Goal: Use online tool/utility: Utilize a website feature to perform a specific function

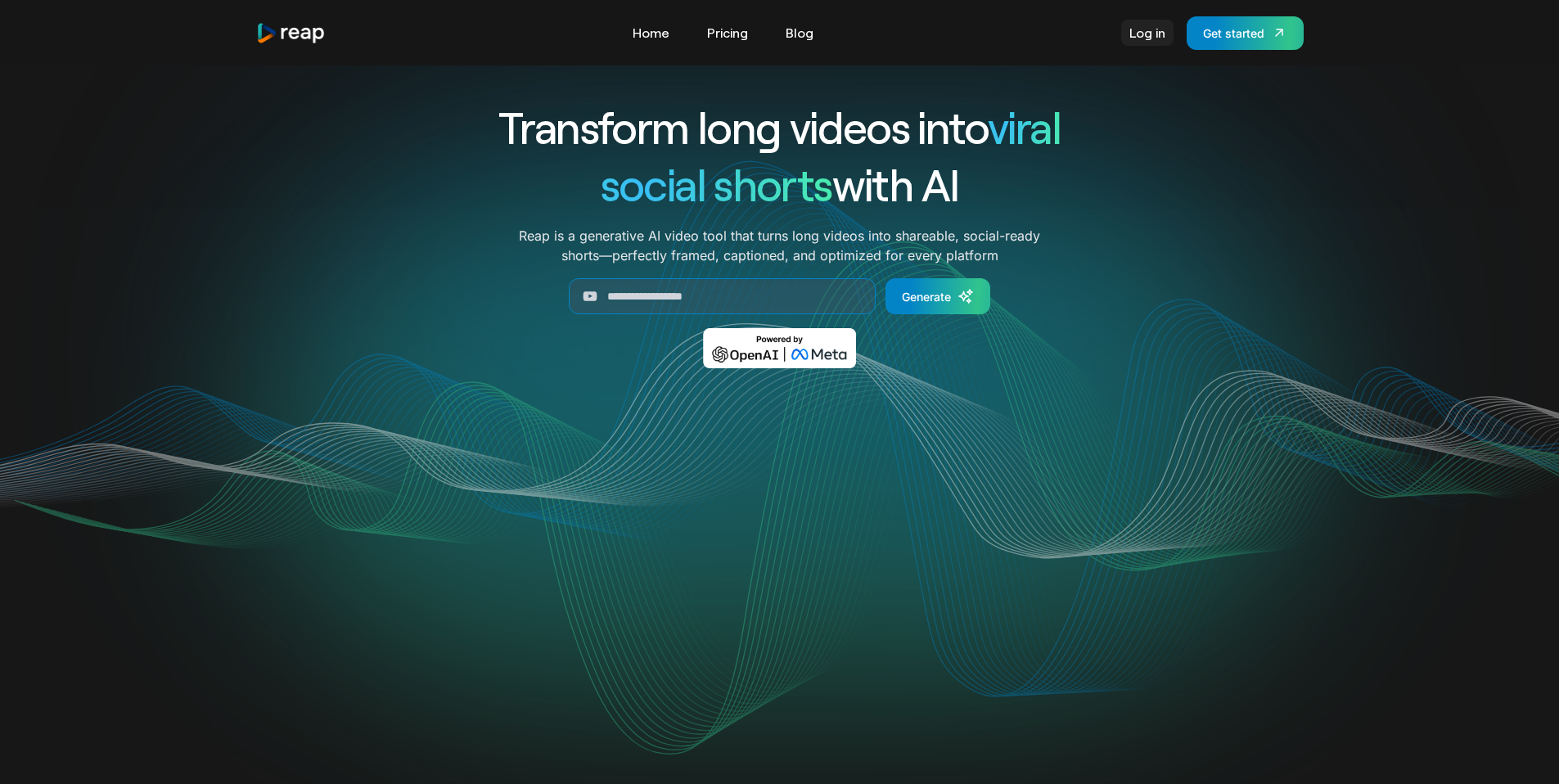
click at [1145, 34] on link "Log in" at bounding box center [1147, 32] width 52 height 26
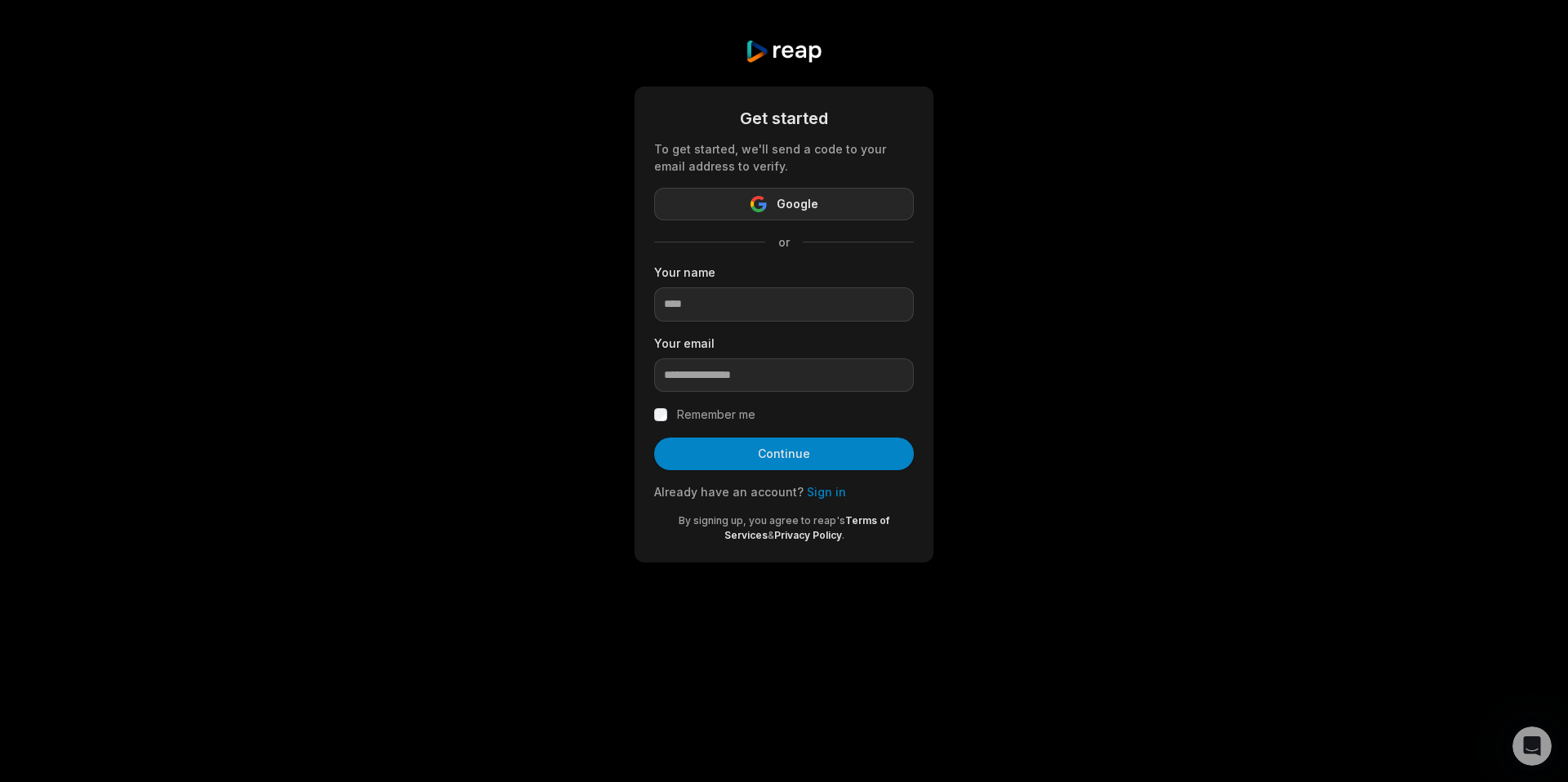
click at [795, 206] on span "Google" at bounding box center [797, 203] width 42 height 19
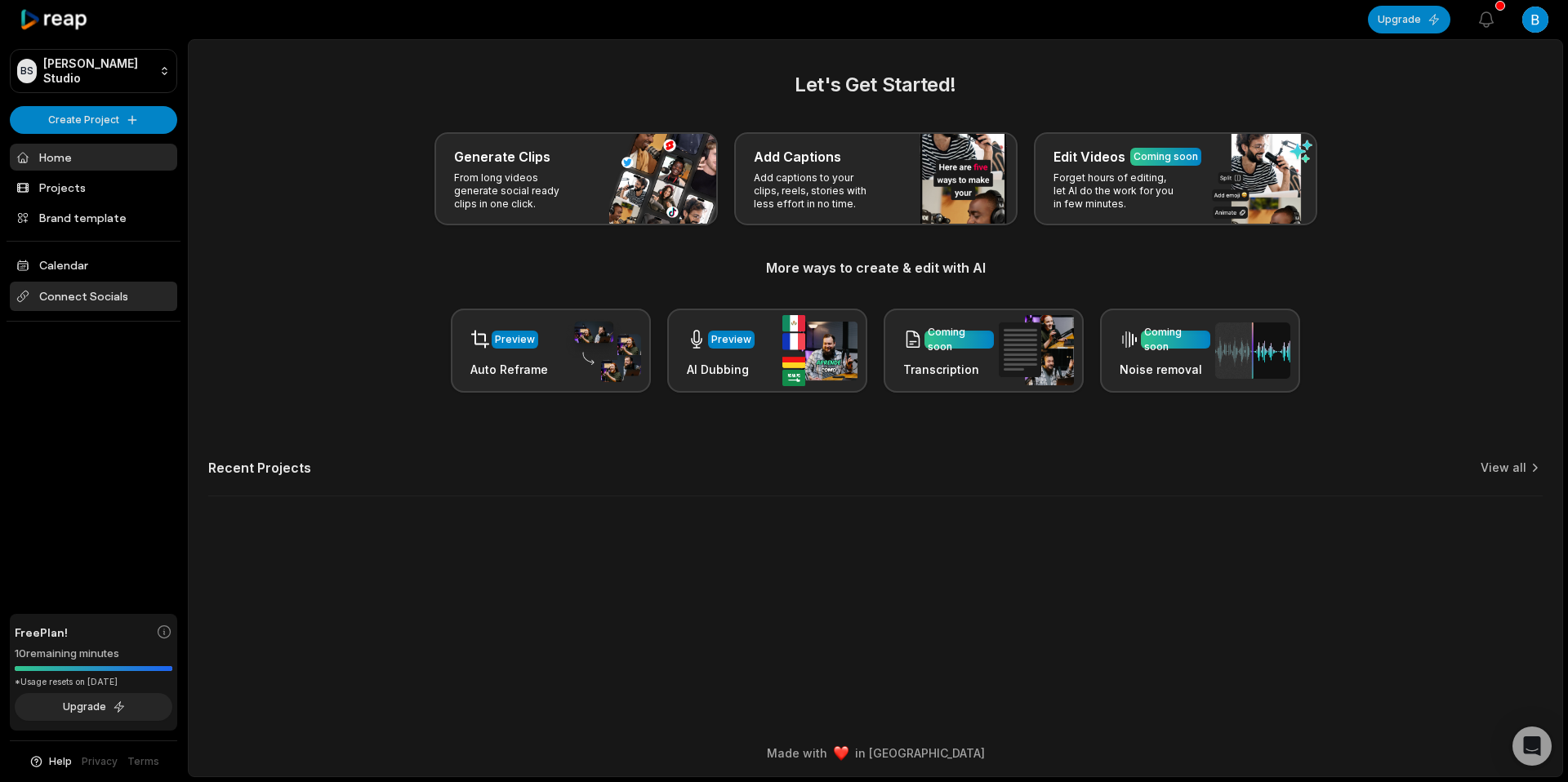
click at [97, 297] on span "Connect Socials" at bounding box center [93, 296] width 167 height 29
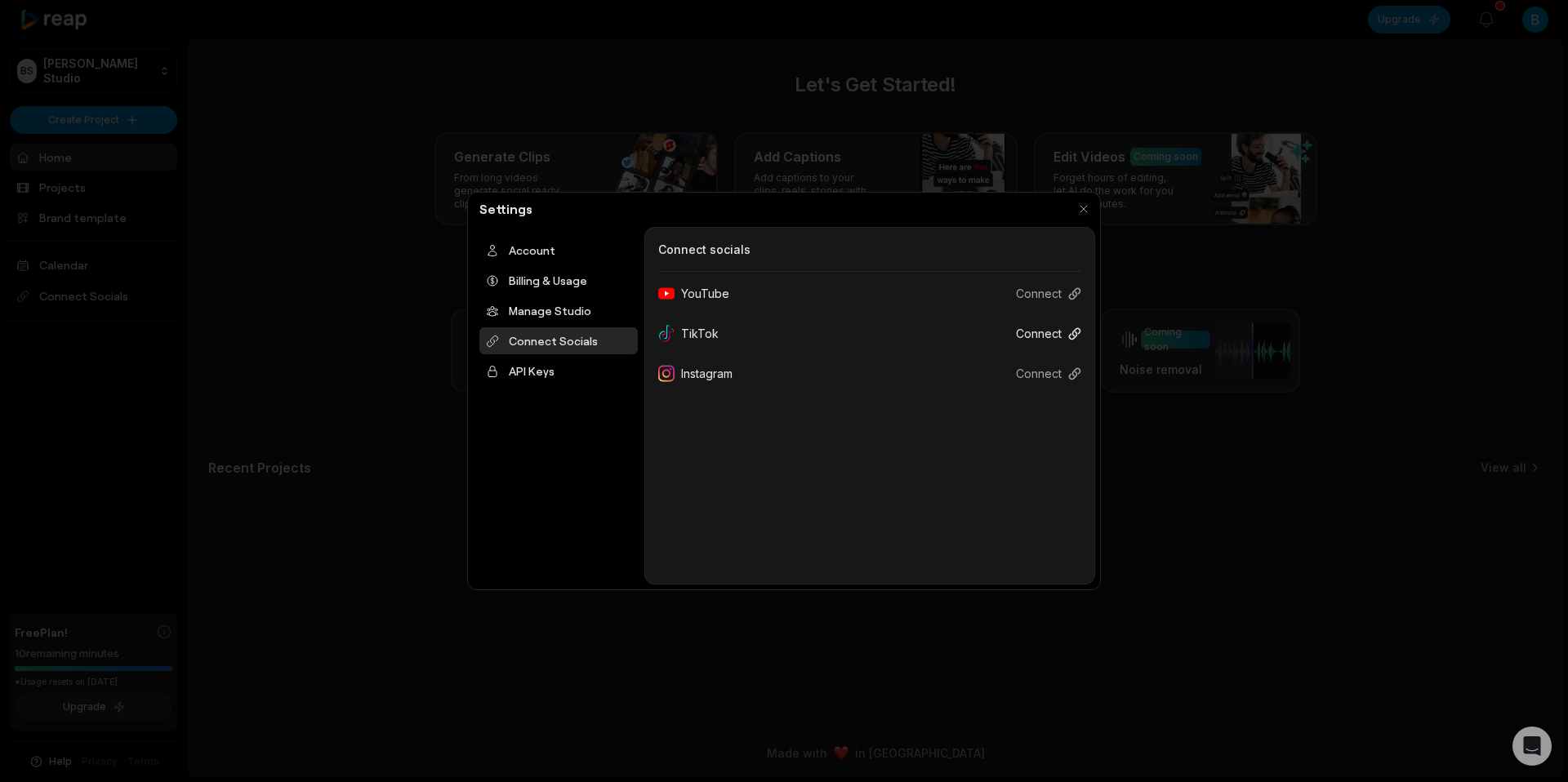
click at [1037, 325] on button "Connect" at bounding box center [1041, 333] width 78 height 30
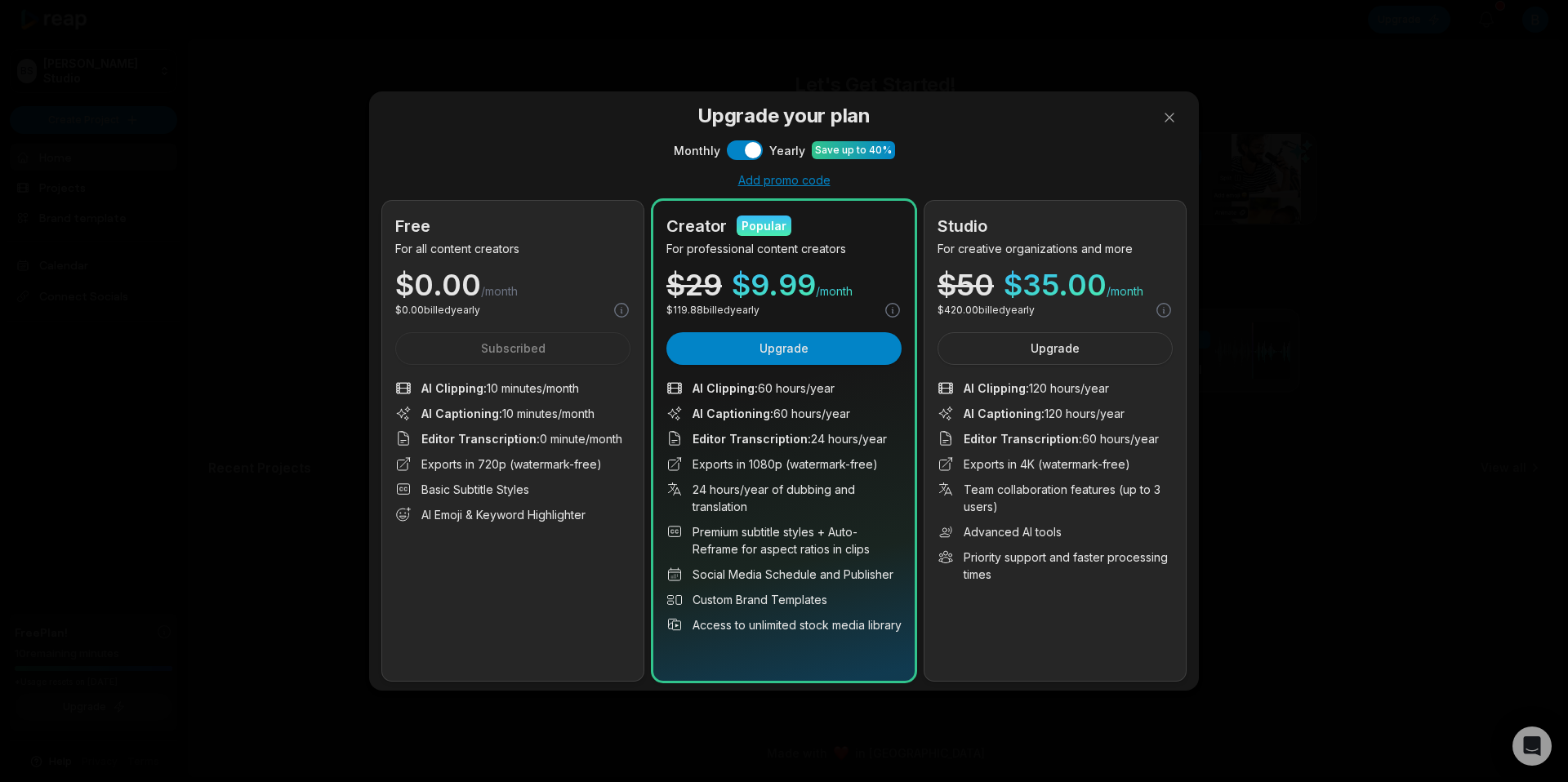
click at [1164, 115] on div at bounding box center [784, 391] width 1568 height 782
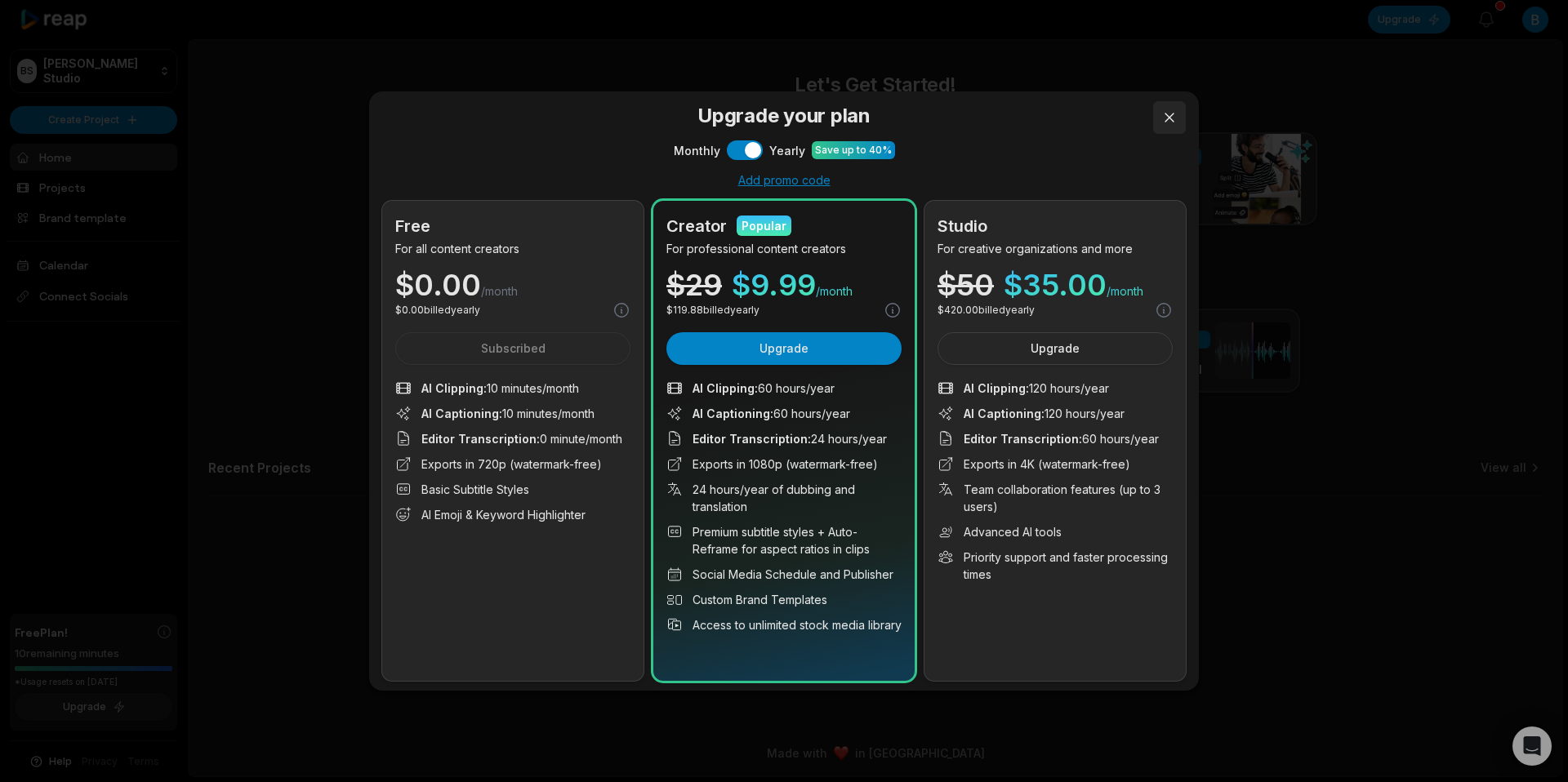
click at [1164, 120] on button at bounding box center [1169, 117] width 33 height 33
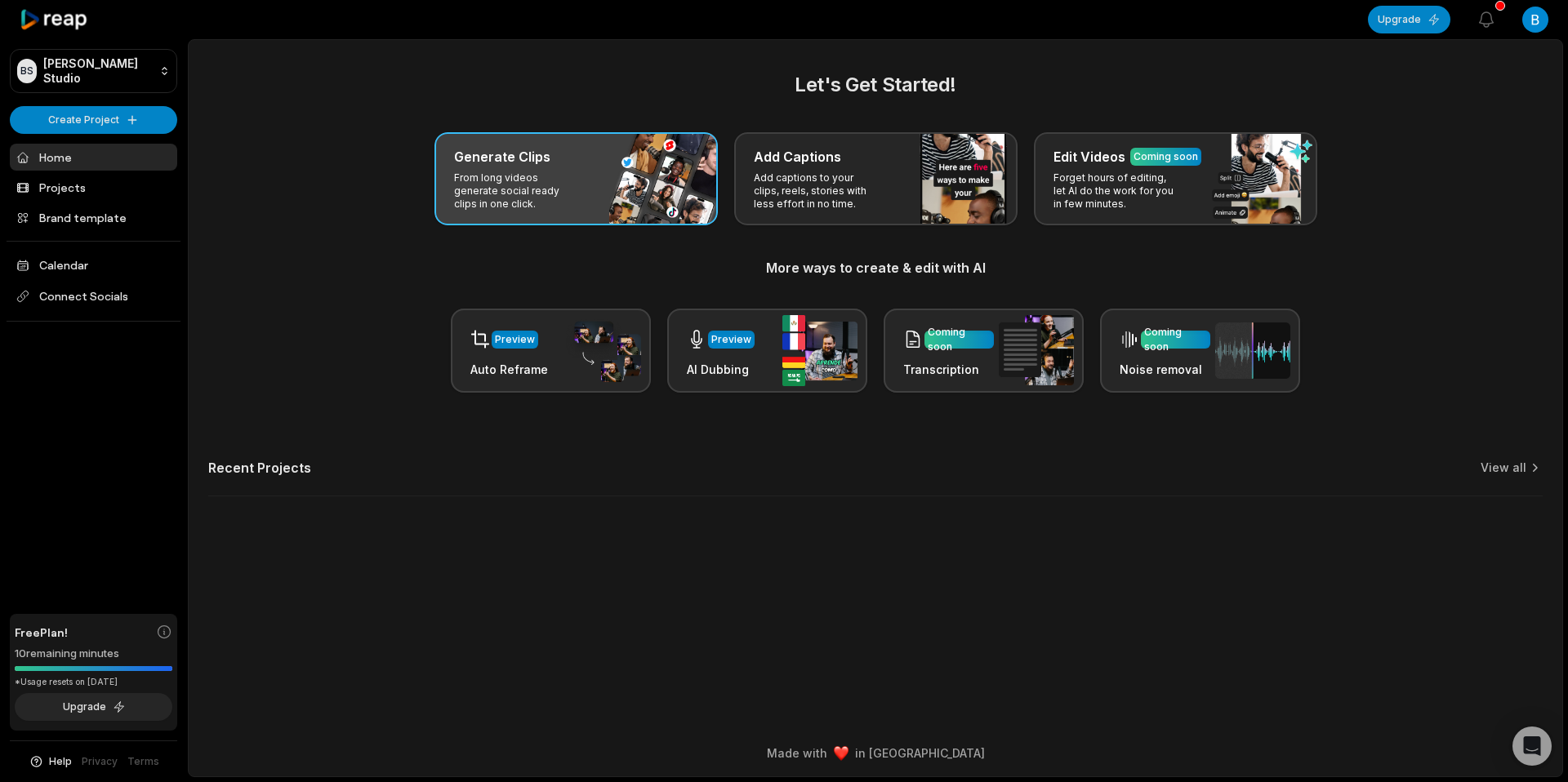
click at [633, 181] on div "Generate Clips From long videos generate social ready clips in one click." at bounding box center [576, 178] width 283 height 93
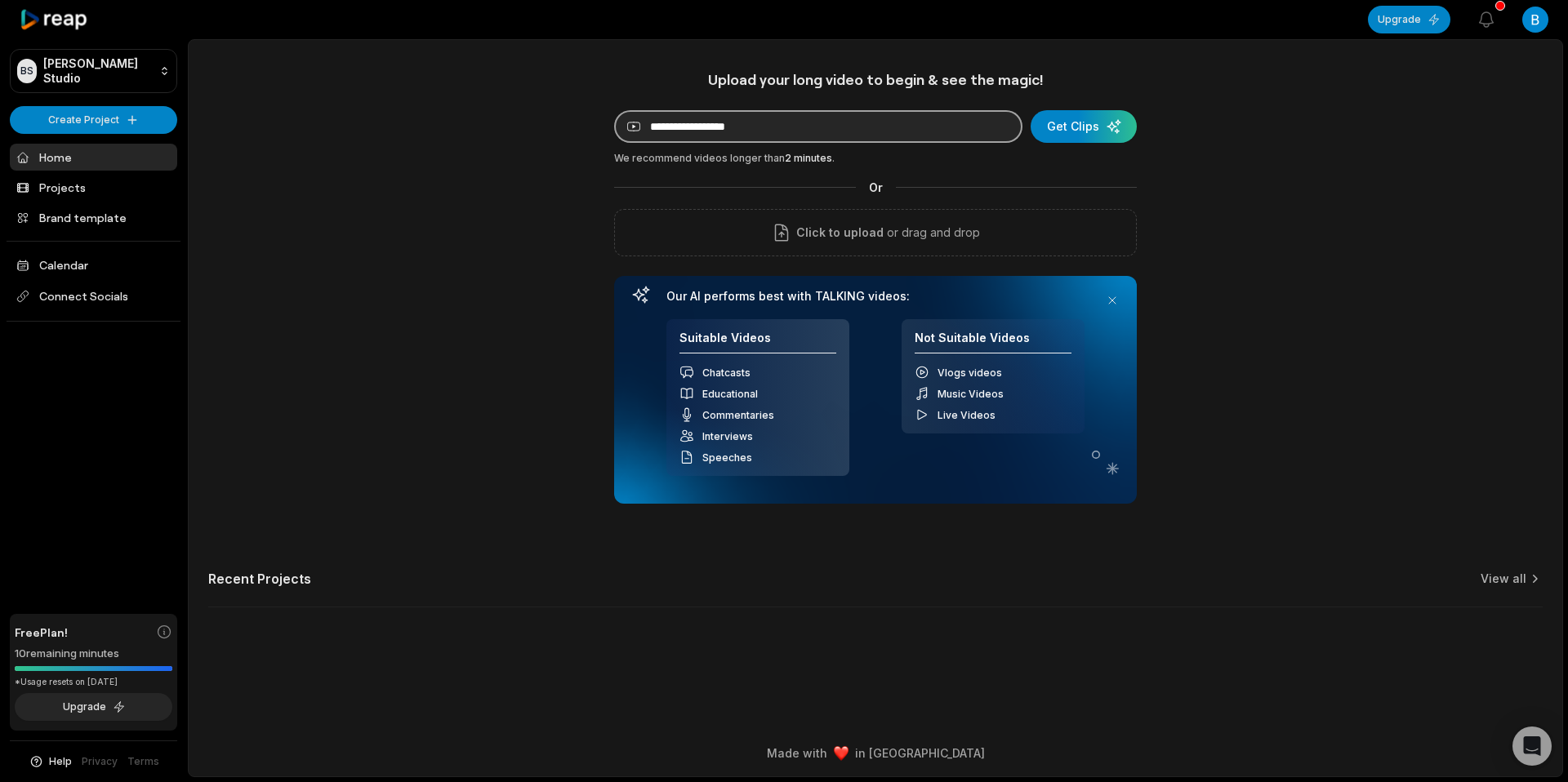
click at [687, 135] on input at bounding box center [818, 126] width 408 height 33
paste input "**********"
type input "**********"
click at [1083, 132] on div "submit" at bounding box center [1083, 126] width 106 height 33
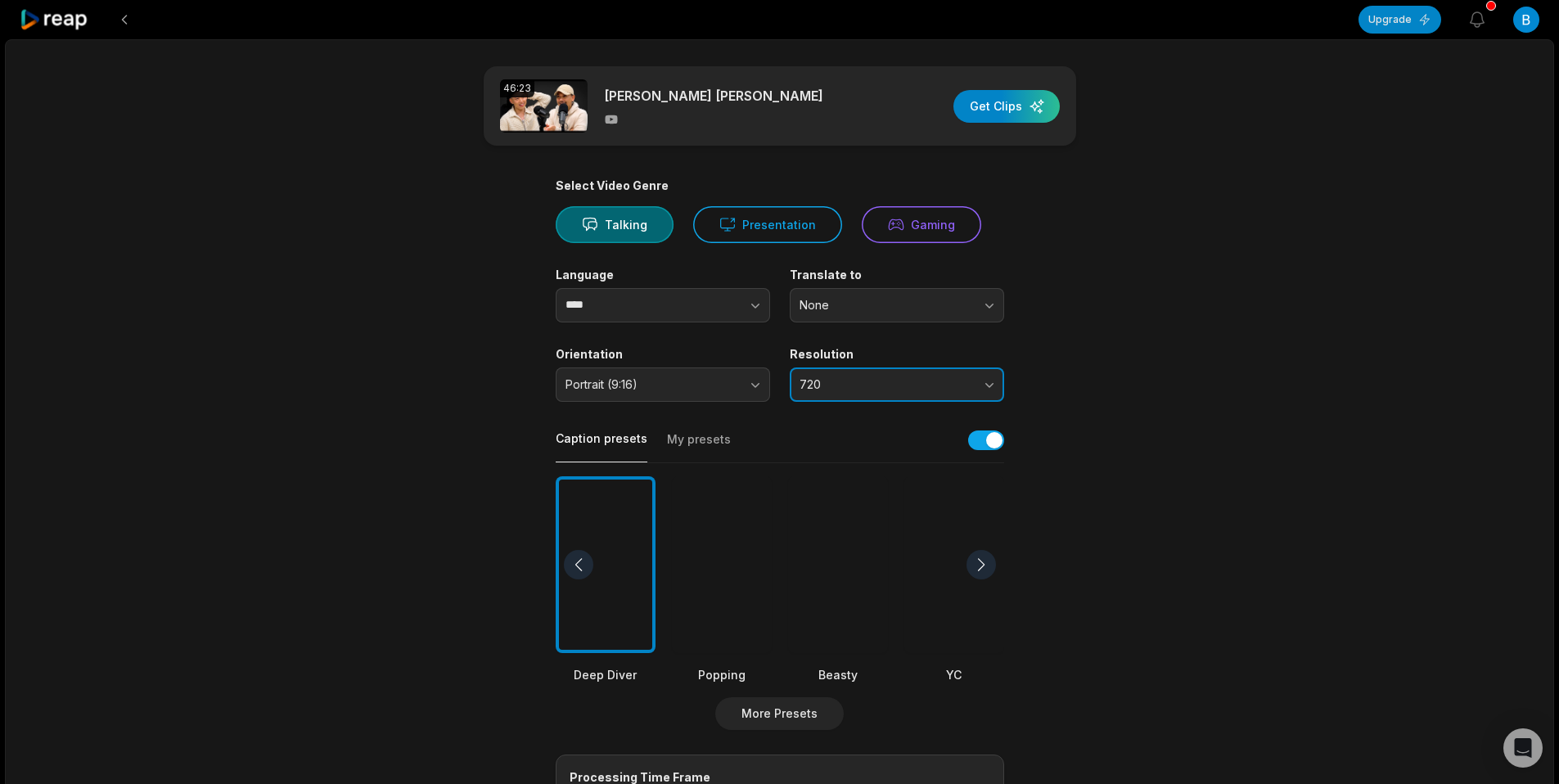
click at [865, 395] on button "720" at bounding box center [897, 384] width 215 height 35
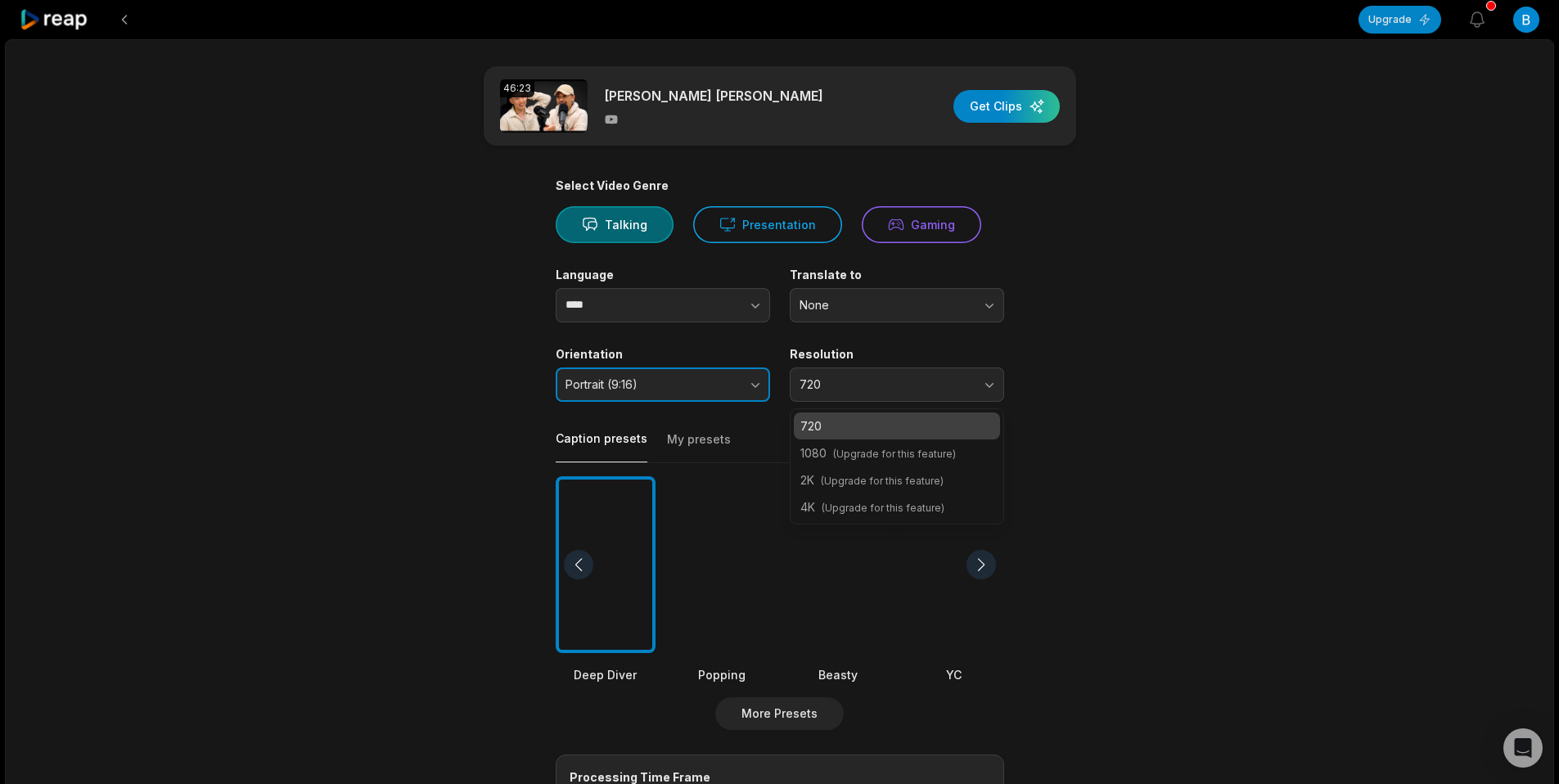
click at [627, 383] on span "Portrait (9:16)" at bounding box center [651, 384] width 172 height 14
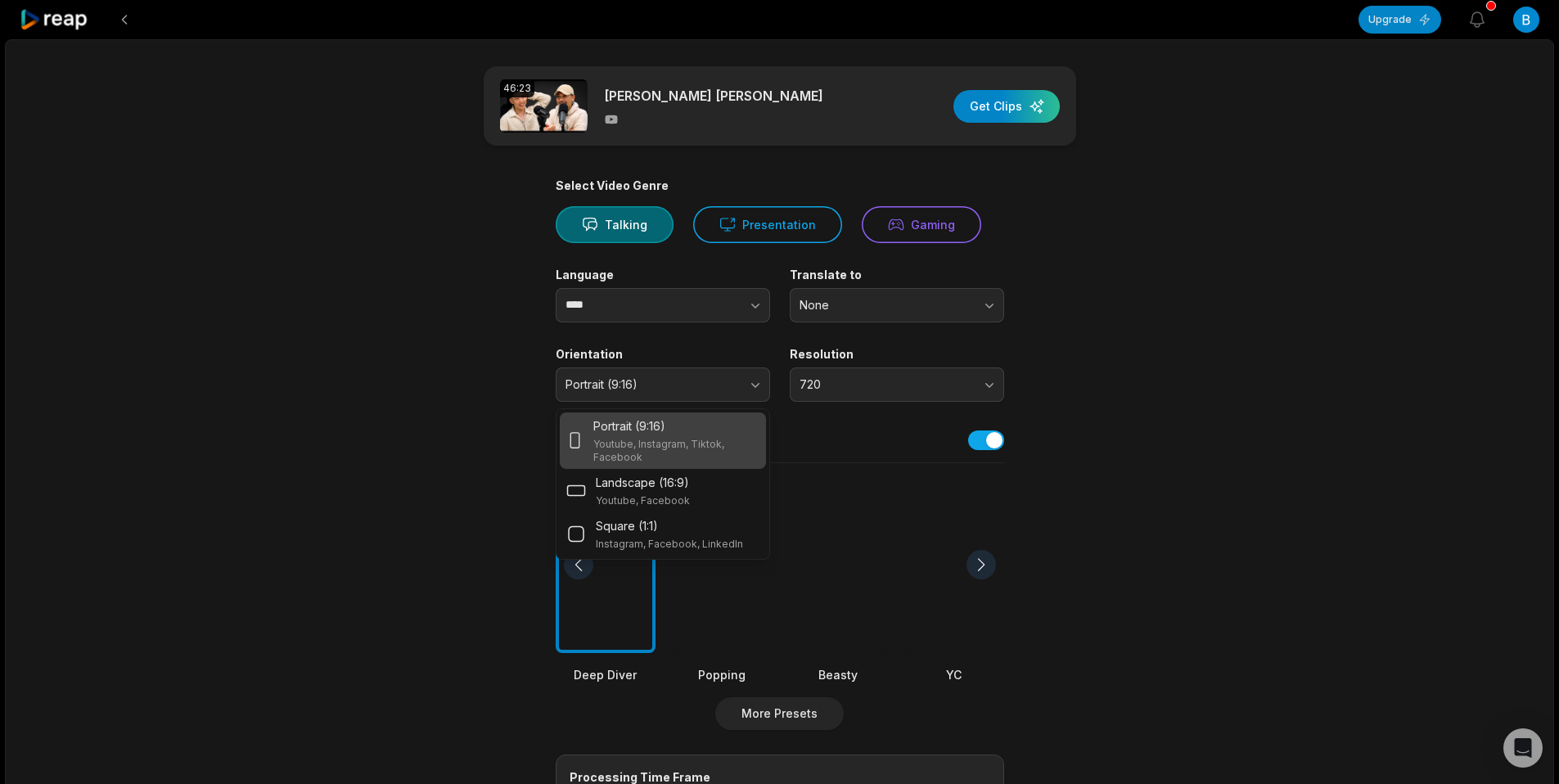
click at [486, 394] on main "46:23 Saya Penggemar Rich Brian Get Clips Select Video Genre Talking Presentati…" at bounding box center [780, 564] width 793 height 995
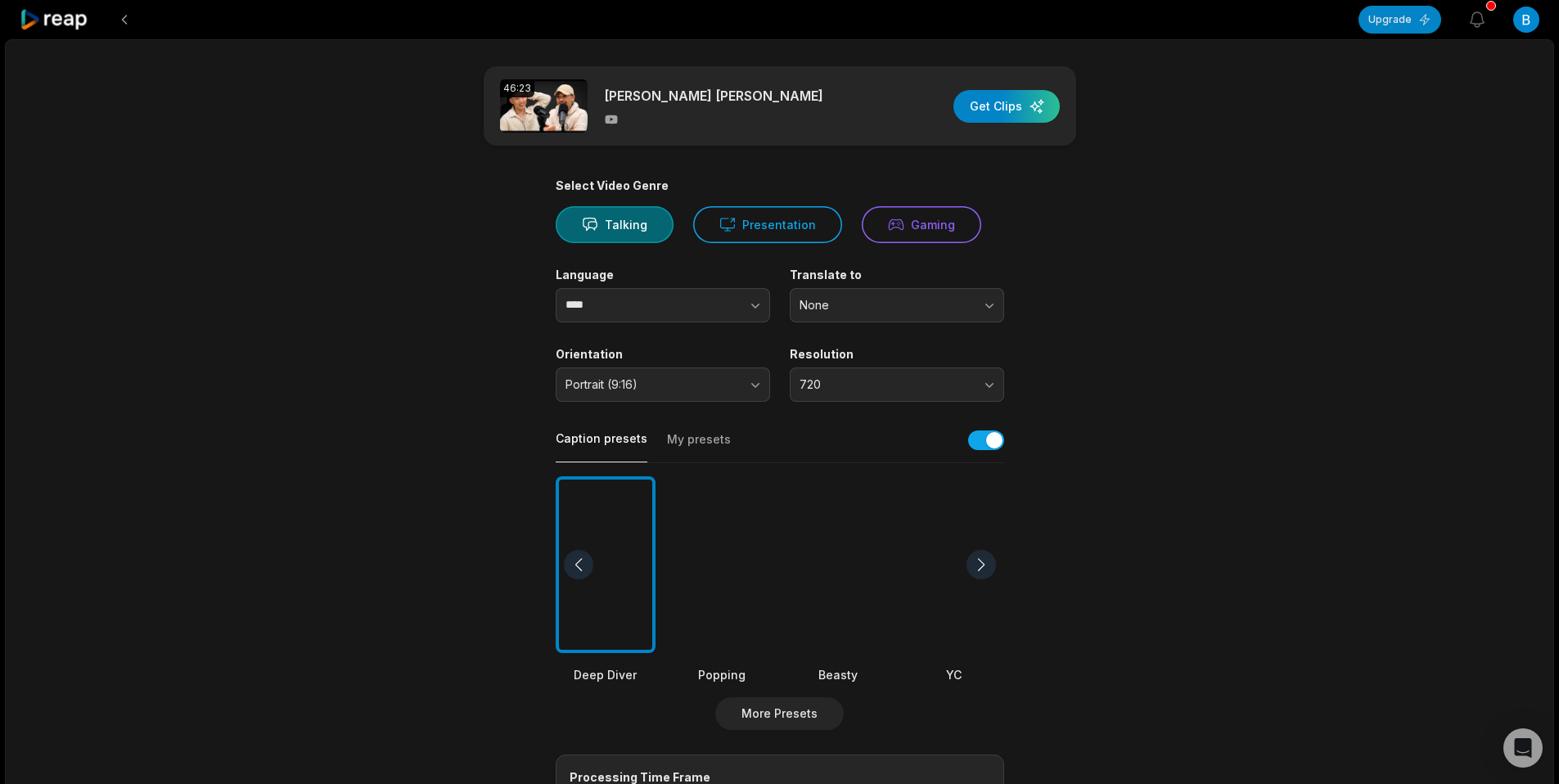
click at [898, 578] on div "Deep Diver Popping Beasty YC Playdate Pet Zen" at bounding box center [780, 580] width 448 height 208
click at [934, 580] on div at bounding box center [954, 565] width 100 height 178
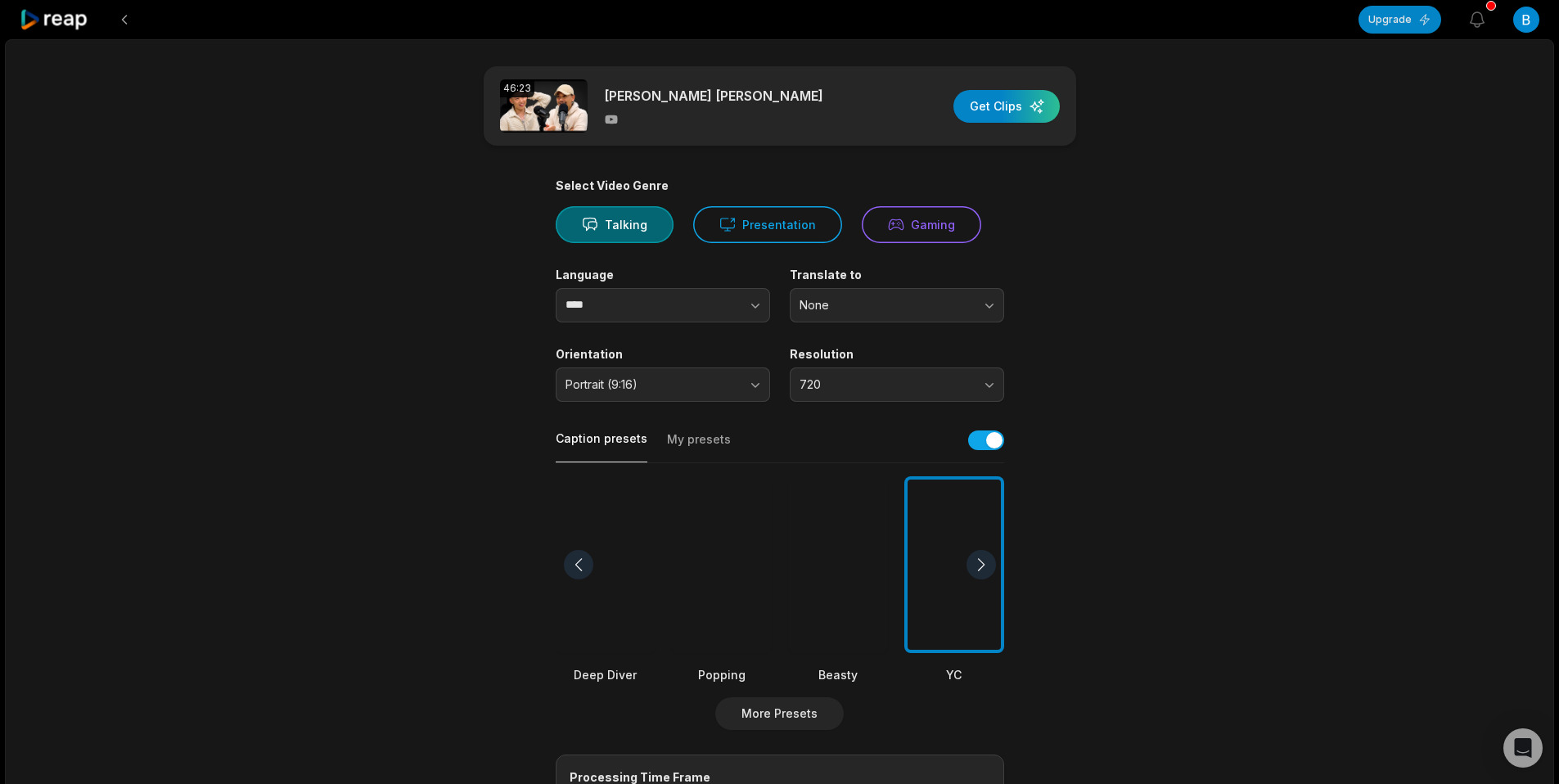
click at [986, 557] on div at bounding box center [981, 564] width 29 height 29
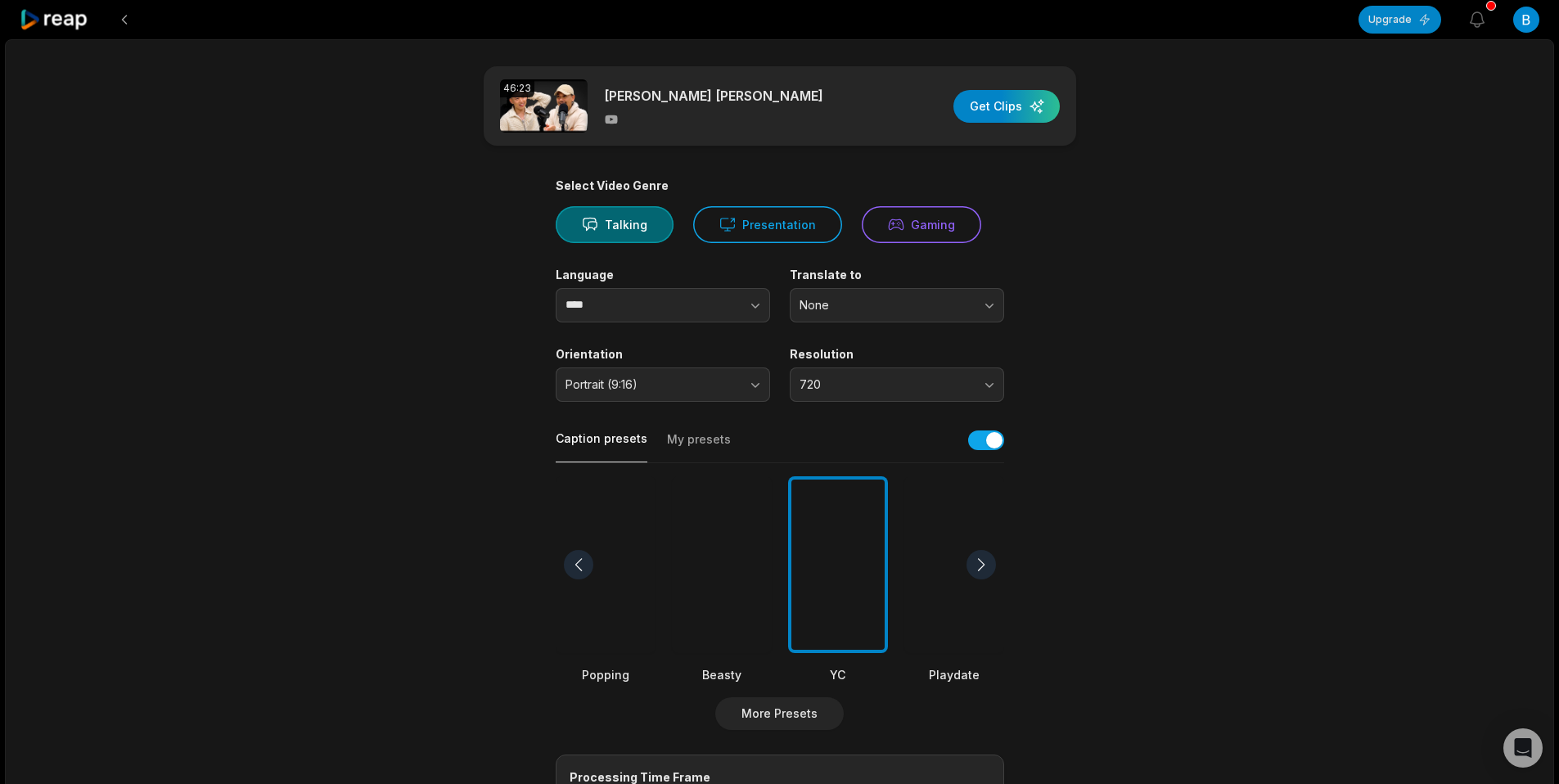
click at [986, 557] on div at bounding box center [981, 564] width 29 height 29
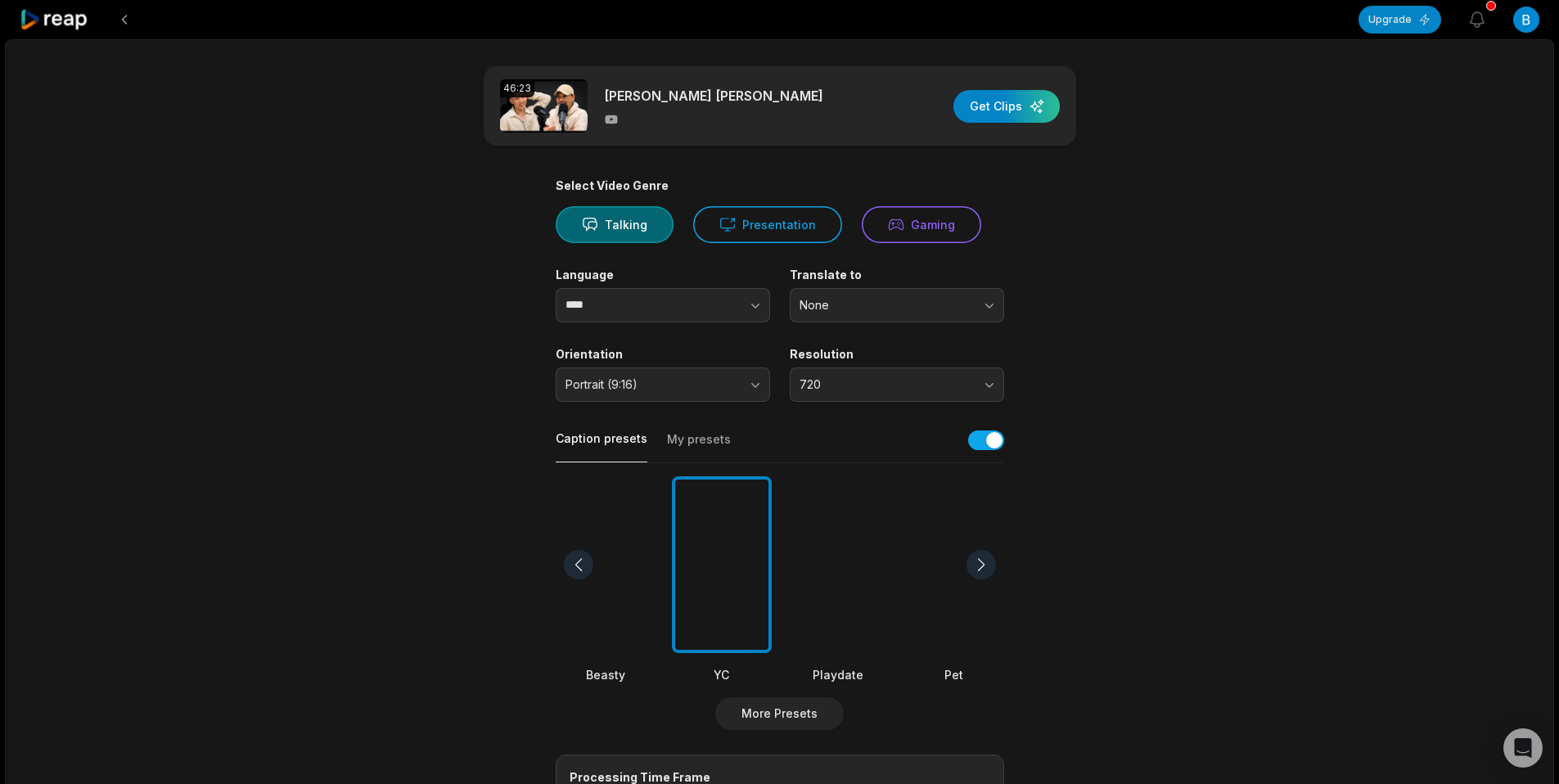
click at [986, 557] on div at bounding box center [981, 564] width 29 height 29
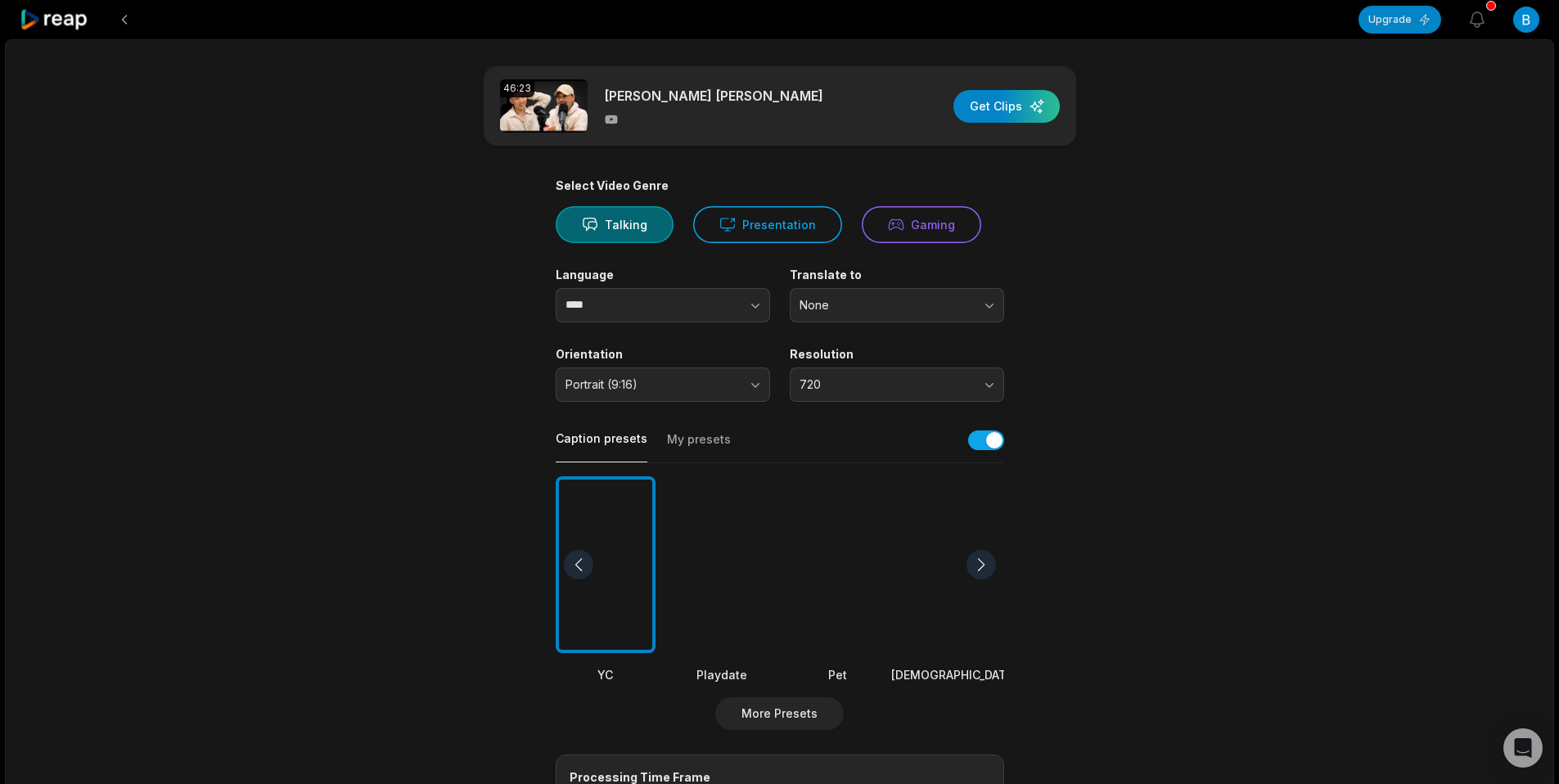
click at [986, 557] on div at bounding box center [981, 564] width 29 height 29
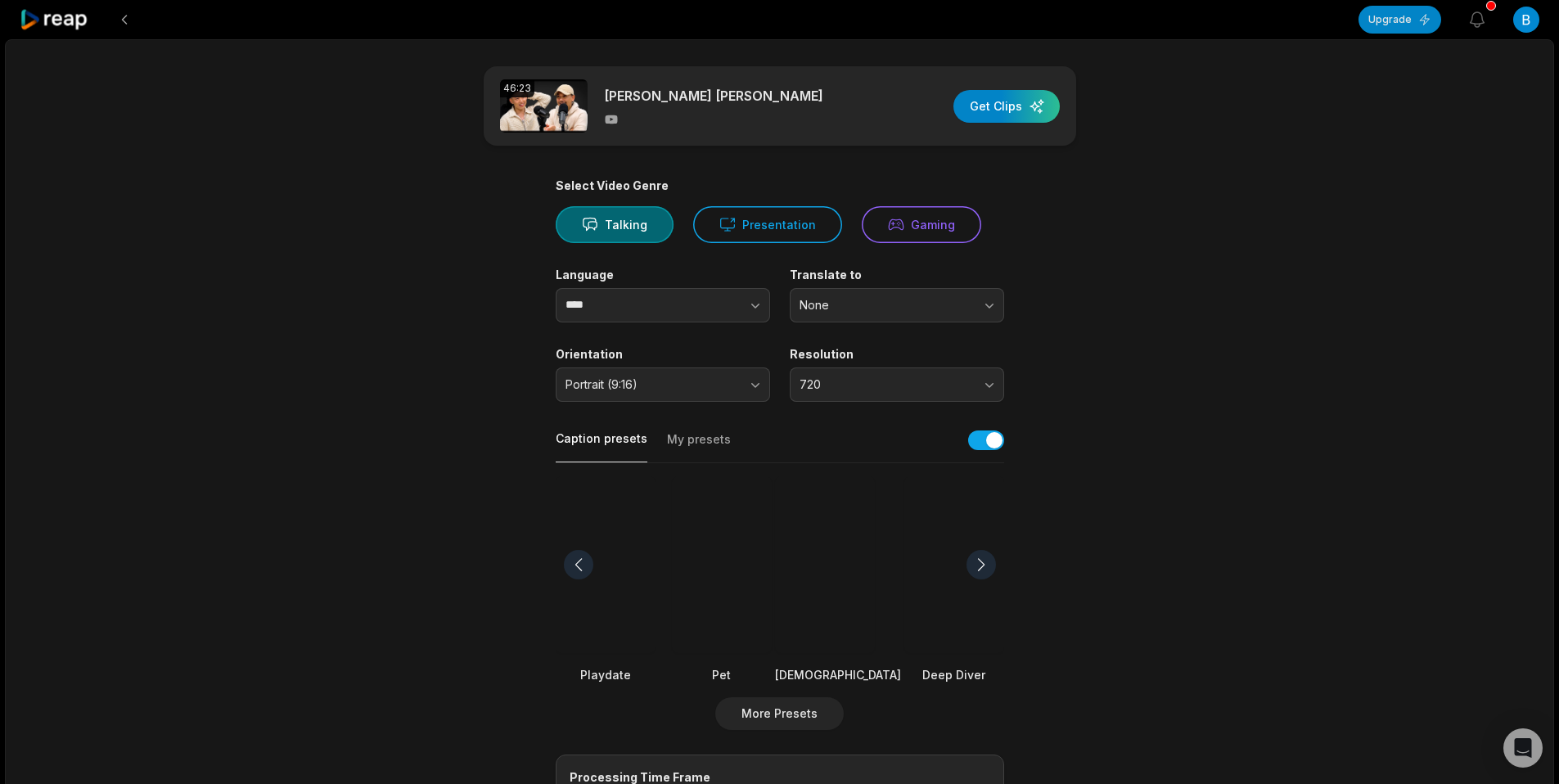
click at [847, 547] on div at bounding box center [838, 565] width 126 height 178
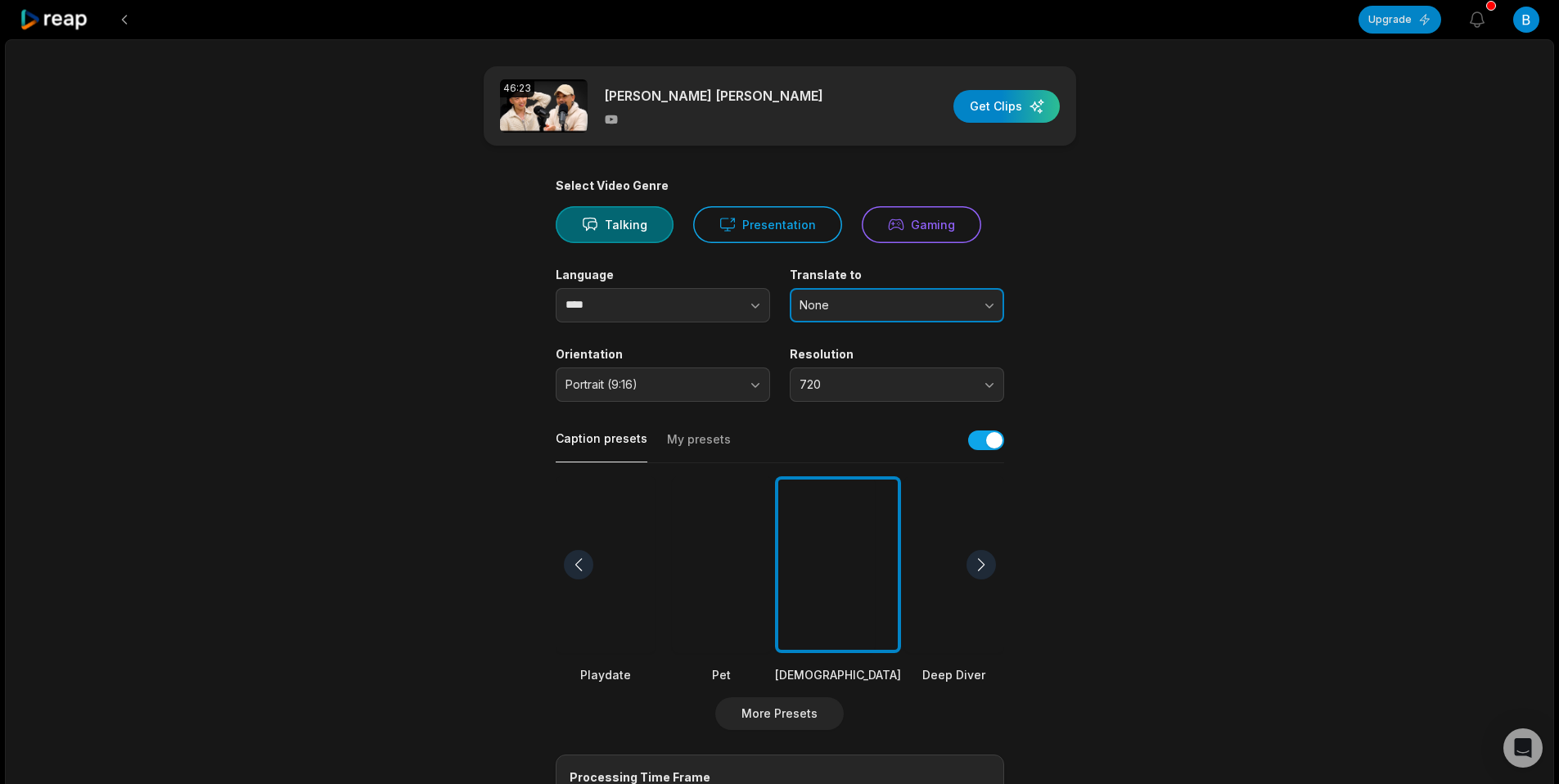
click at [852, 299] on span "None" at bounding box center [885, 305] width 172 height 14
click at [709, 296] on button "button" at bounding box center [723, 305] width 93 height 35
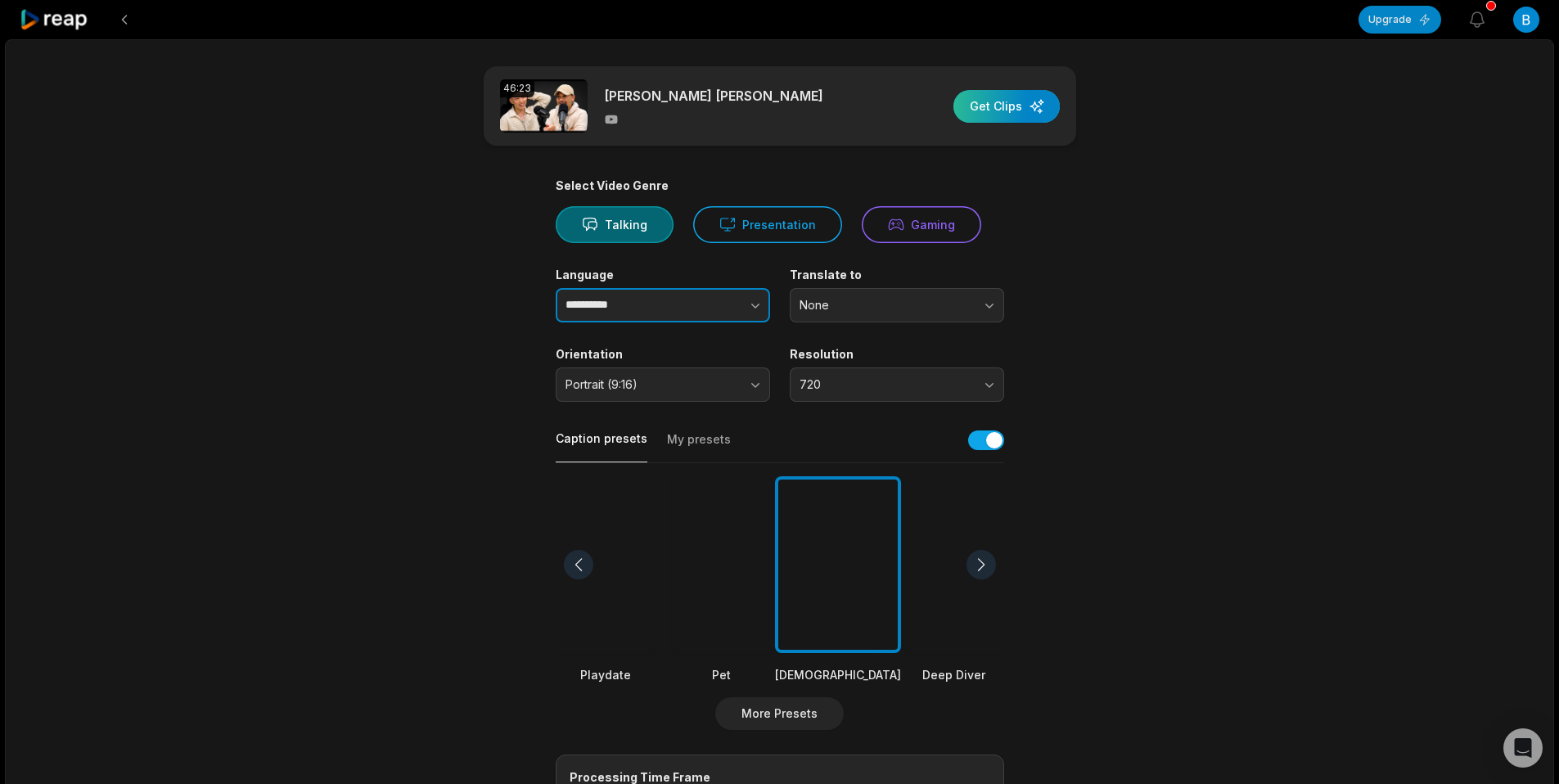
type input "**********"
click at [1016, 110] on div "button" at bounding box center [1006, 106] width 106 height 33
click at [1028, 101] on div "button" at bounding box center [1006, 106] width 106 height 33
